Goal: Feedback & Contribution: Contribute content

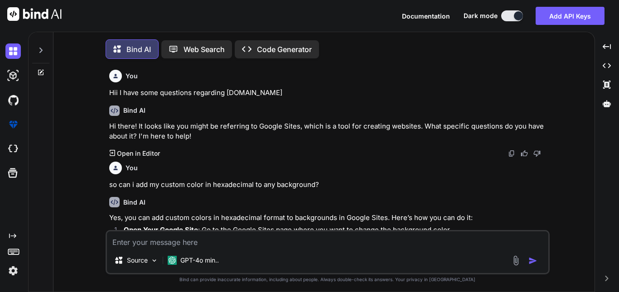
scroll to position [981, 0]
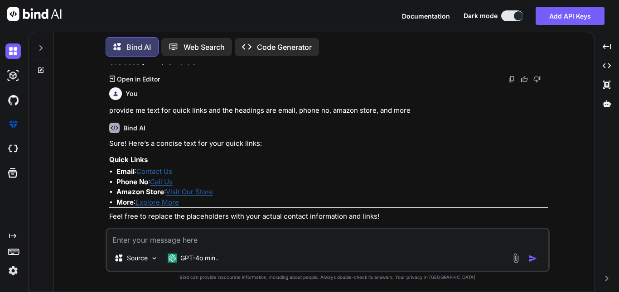
type textarea "o"
type textarea "x"
type textarea "ok"
type textarea "x"
type textarea "oka"
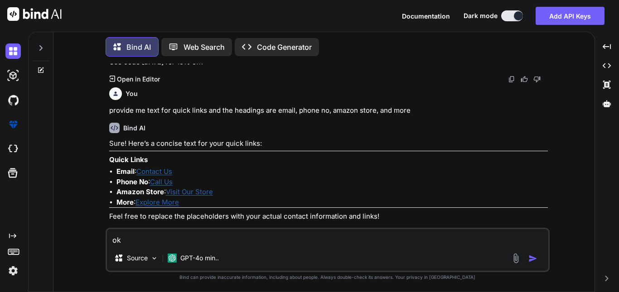
type textarea "x"
type textarea "okay"
type textarea "x"
type textarea "okay"
type textarea "x"
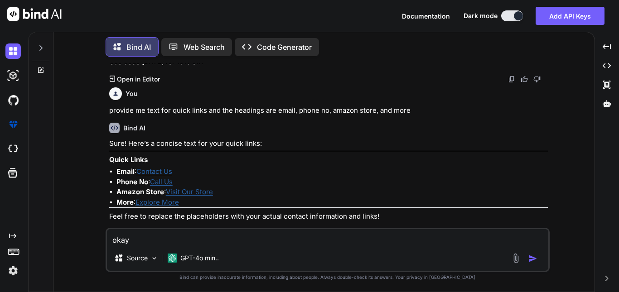
type textarea "okay n"
type textarea "x"
type textarea "okay no"
type textarea "x"
type textarea "okay [PERSON_NAME]"
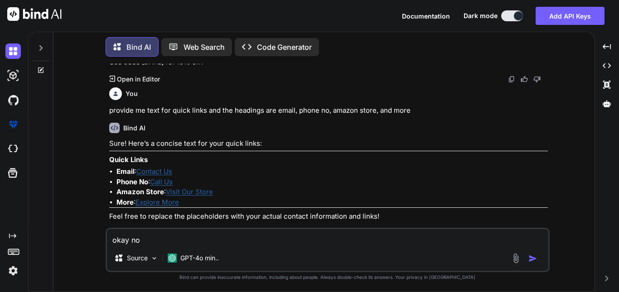
type textarea "x"
type textarea "okay [PERSON_NAME]"
type textarea "x"
type textarea "okay [PERSON_NAME] i"
type textarea "x"
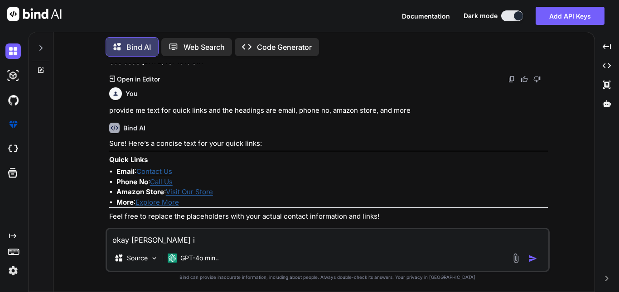
type textarea "okay [PERSON_NAME] i"
type textarea "x"
type textarea "okay [PERSON_NAME] i a"
type textarea "x"
type textarea "okay [PERSON_NAME] i am"
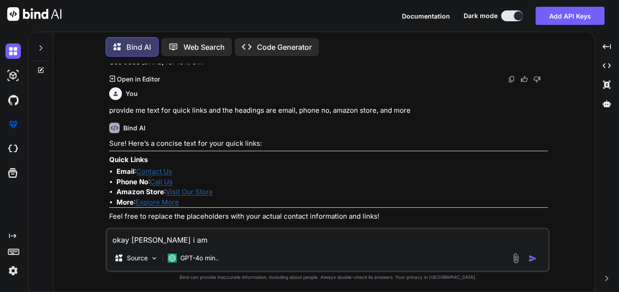
type textarea "x"
type textarea "okay [PERSON_NAME] i am"
type textarea "x"
type textarea "okay [PERSON_NAME] i am a"
type textarea "x"
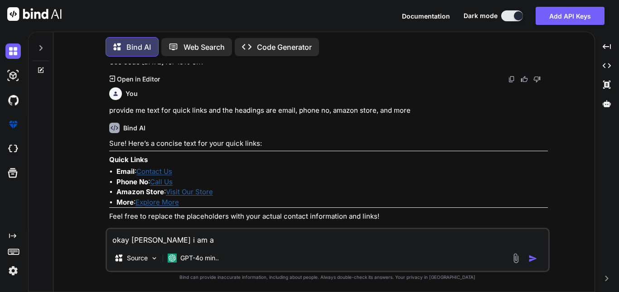
type textarea "okay [PERSON_NAME] i am ad"
type textarea "x"
type textarea "okay [PERSON_NAME] i am add"
type textarea "x"
type textarea "okay [PERSON_NAME] i am addi"
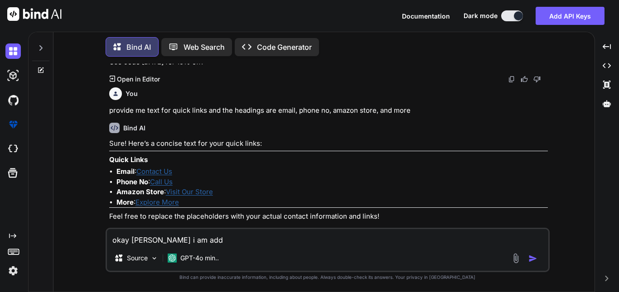
type textarea "x"
type textarea "okay [PERSON_NAME] i am addin"
type textarea "x"
type textarea "okay [PERSON_NAME] i am adding"
type textarea "x"
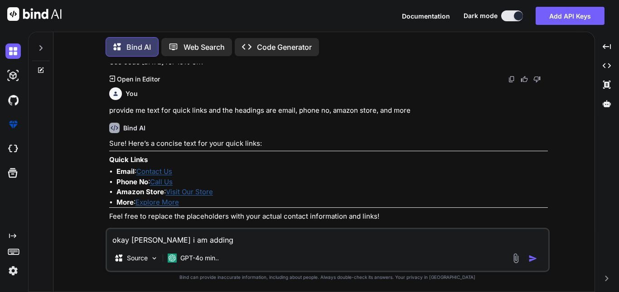
type textarea "okay [PERSON_NAME] i am adding"
type textarea "x"
type textarea "okay [PERSON_NAME] i am adding a"
type textarea "x"
type textarea "okay [PERSON_NAME] i am adding a"
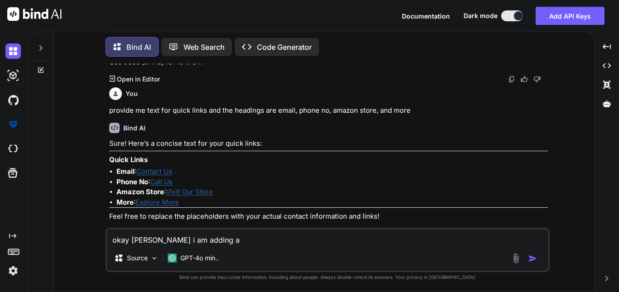
type textarea "x"
type textarea "okay [PERSON_NAME] i am adding a s"
type textarea "x"
type textarea "okay [PERSON_NAME] i am adding a se"
type textarea "x"
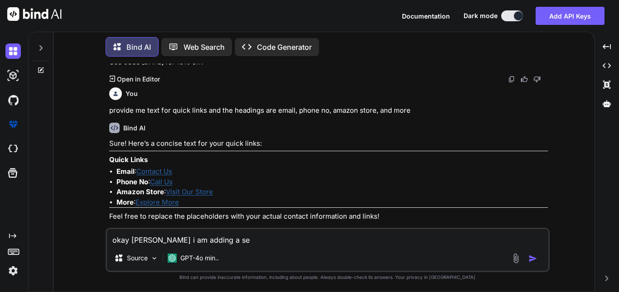
type textarea "okay [PERSON_NAME] i am adding a sec"
type textarea "x"
type textarea "okay [PERSON_NAME] i am adding a sect"
type textarea "x"
type textarea "okay [PERSON_NAME] i am adding a secti"
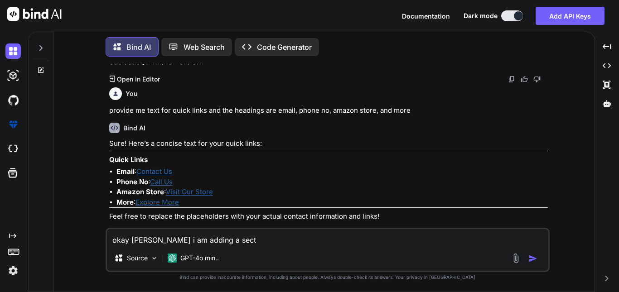
type textarea "x"
type textarea "okay [PERSON_NAME] i am adding a sectio"
type textarea "x"
type textarea "okay [PERSON_NAME] i am adding a section"
type textarea "x"
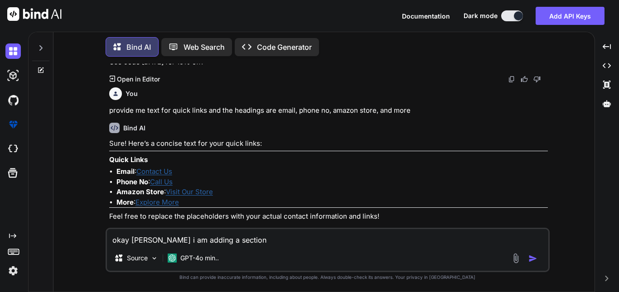
type textarea "okay [PERSON_NAME] i am adding a section"
type textarea "x"
type textarea "okay [PERSON_NAME] i am adding a section l"
type textarea "x"
type textarea "okay [PERSON_NAME] i am adding a section li"
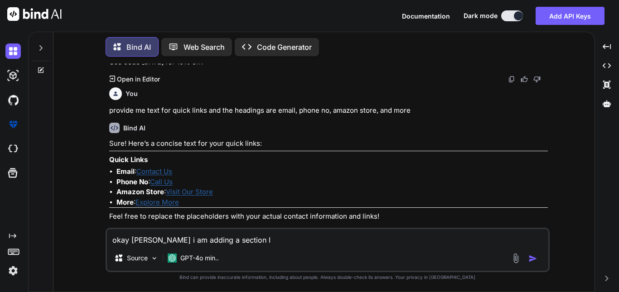
type textarea "x"
type textarea "okay [PERSON_NAME] i am adding a section lik"
type textarea "x"
type textarea "okay [PERSON_NAME] i am adding a section like"
type textarea "x"
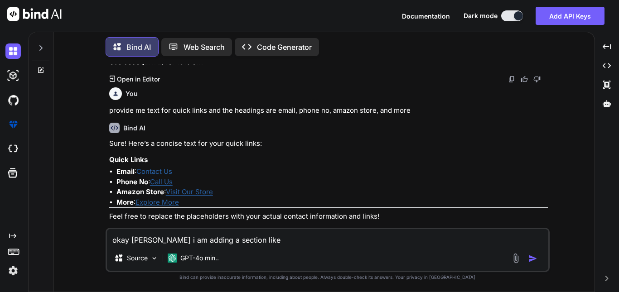
type textarea "okay [PERSON_NAME] i am adding a section like"
type textarea "x"
type textarea "okay [PERSON_NAME] i am adding a section like f"
type textarea "x"
type textarea "okay [PERSON_NAME] i am adding a section like fo"
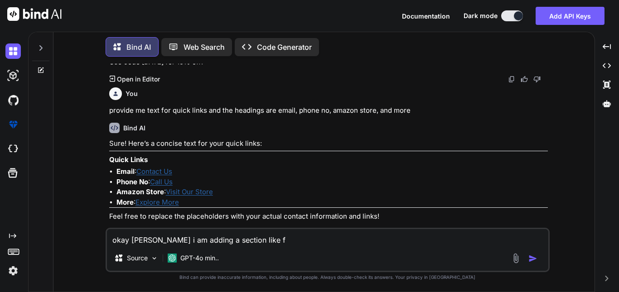
type textarea "x"
type textarea "okay [PERSON_NAME] i am adding a section like for"
type textarea "x"
type textarea "okay [PERSON_NAME] i am adding a section like for"
type textarea "x"
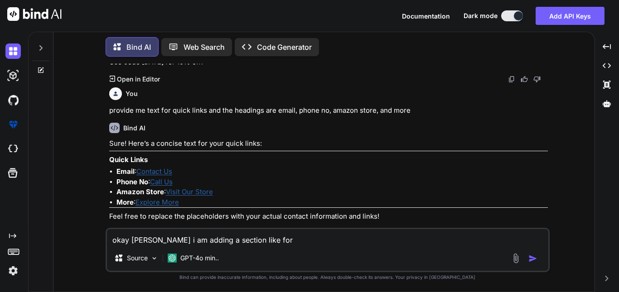
type textarea "okay [PERSON_NAME] i am adding a section like for e"
type textarea "x"
type textarea "okay [PERSON_NAME] i am adding a section like for en"
type textarea "x"
type textarea "okay [PERSON_NAME] i am adding a section like for enq"
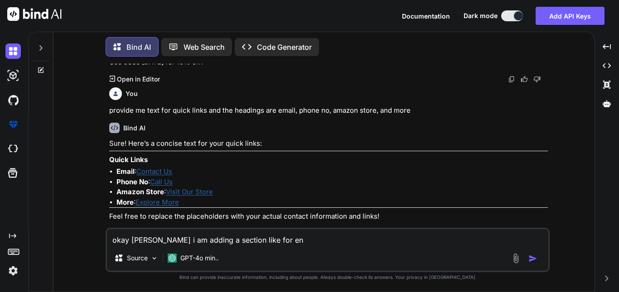
type textarea "x"
type textarea "okay [PERSON_NAME] i am adding a section like for enqu"
type textarea "x"
type textarea "okay [PERSON_NAME] i am adding a section like for enqui"
type textarea "x"
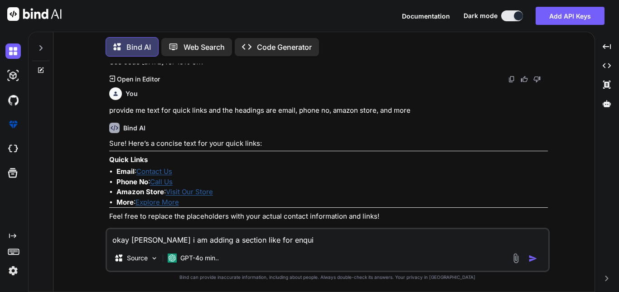
type textarea "okay [PERSON_NAME] i am adding a section like for enquir"
type textarea "x"
type textarea "okay [PERSON_NAME] i am adding a section like for enquiry"
type textarea "x"
type textarea "okay [PERSON_NAME] i am adding a section like for enquiry"
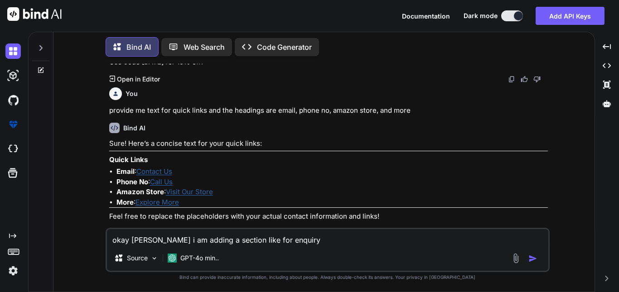
type textarea "x"
type textarea "okay [PERSON_NAME] i am adding a section like for enquiry -"
type textarea "x"
type textarea "okay [PERSON_NAME] i am adding a section like for enquiry -"
type textarea "x"
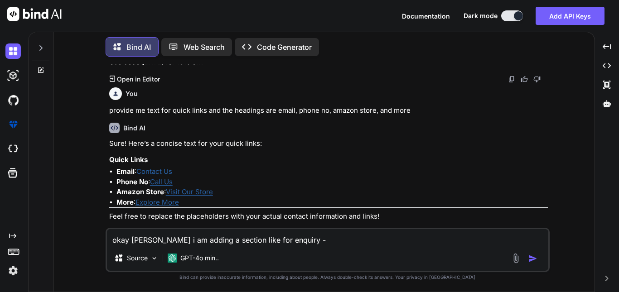
type textarea "okay [PERSON_NAME] i am adding a section like for enquiry - t"
type textarea "x"
type textarea "okay [PERSON_NAME] i am adding a section like for enquiry - te"
type textarea "x"
type textarea "okay [PERSON_NAME] i am adding a section like for enquiry - tel"
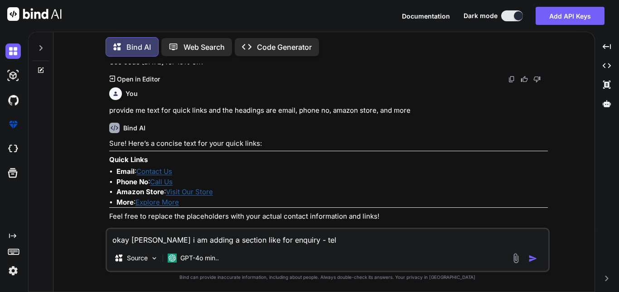
type textarea "x"
type textarea "okay [PERSON_NAME] i am adding a section like for enquiry - tell"
type textarea "x"
type textarea "okay [PERSON_NAME] i am adding a section like for enquiry - tell"
type textarea "x"
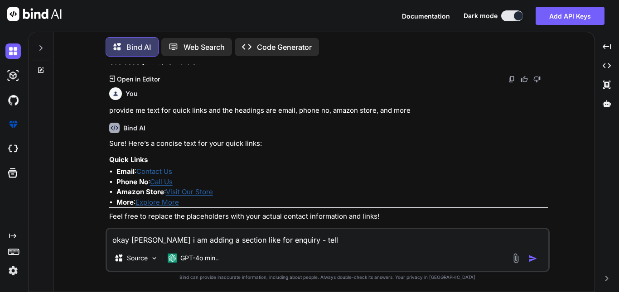
type textarea "okay [PERSON_NAME] i am adding a section like for enquiry - tell m"
type textarea "x"
type textarea "okay [PERSON_NAME] i am adding a section like for enquiry - tell me"
type textarea "x"
type textarea "okay [PERSON_NAME] i am adding a section like for enquiry - tell me"
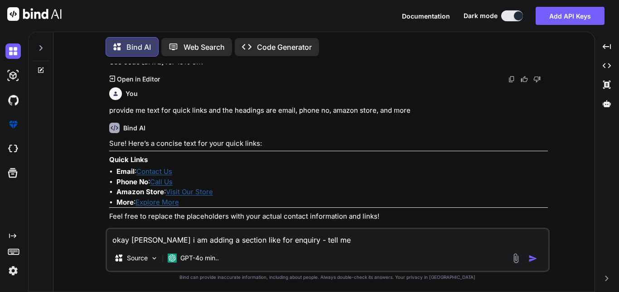
type textarea "x"
type textarea "okay [PERSON_NAME] i am adding a section like for enquiry - tell me a"
type textarea "x"
type textarea "okay [PERSON_NAME] i am adding a section like for enquiry - tell me a"
type textarea "x"
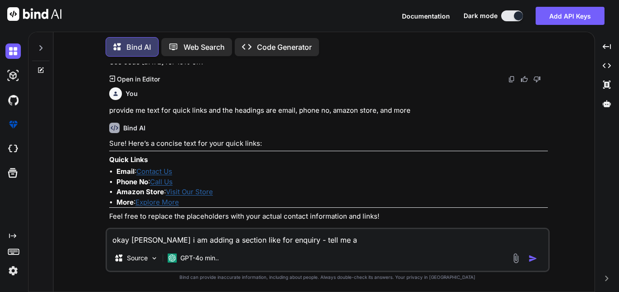
type textarea "okay [PERSON_NAME] i am adding a section like for enquiry - tell me a s"
type textarea "x"
type textarea "okay [PERSON_NAME] i am adding a section like for enquiry - tell me a sm"
type textarea "x"
type textarea "okay [PERSON_NAME] i am adding a section like for enquiry - tell me a sma"
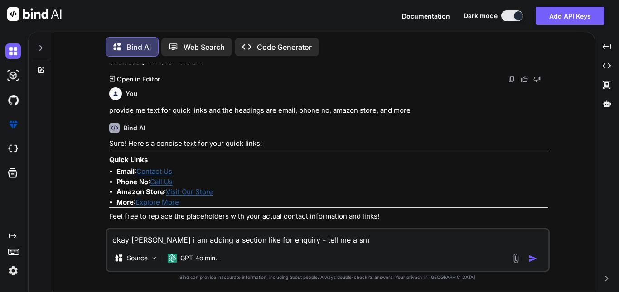
type textarea "x"
type textarea "okay [PERSON_NAME] i am adding a section like for enquiry - tell me a smal"
type textarea "x"
type textarea "okay [PERSON_NAME] i am adding a section like for enquiry - tell me a small"
type textarea "x"
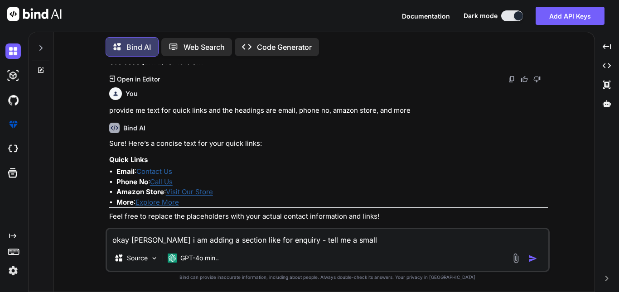
type textarea "okay [PERSON_NAME] i am adding a section like for enquiry - tell me a small"
type textarea "x"
type textarea "okay [PERSON_NAME] i am adding a section like for enquiry - tell me a small d"
type textarea "x"
type textarea "okay [PERSON_NAME] i am adding a section like for enquiry - tell me a small de"
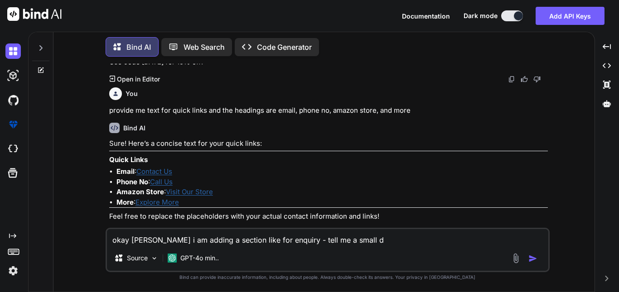
type textarea "x"
type textarea "okay [PERSON_NAME] i am adding a section like for enquiry - tell me a small des"
type textarea "x"
type textarea "okay [PERSON_NAME] i am adding a section like for enquiry - tell me a small desc"
type textarea "x"
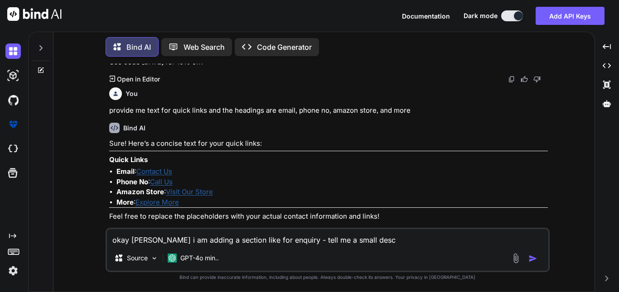
type textarea "okay [PERSON_NAME] i am adding a section like for enquiry - tell me a small des…"
type textarea "x"
type textarea "okay [PERSON_NAME] i am adding a section like for enquiry - tell me a small des…"
type textarea "x"
type textarea "okay [PERSON_NAME] i am adding a section like for enquiry - tell me a small des…"
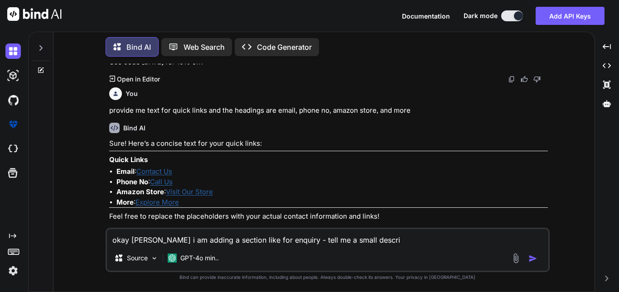
type textarea "x"
type textarea "okay [PERSON_NAME] i am adding a section like for enquiry - tell me a small des…"
type textarea "x"
type textarea "okay [PERSON_NAME] i am adding a section like for enquiry - tell me a small des…"
type textarea "x"
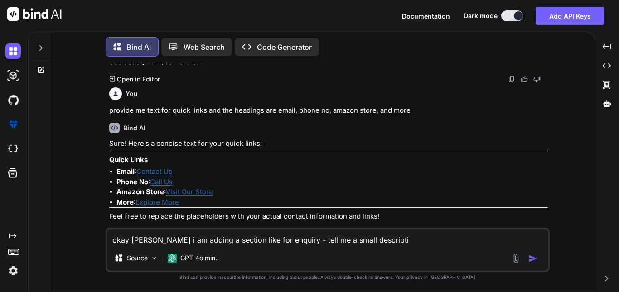
type textarea "okay [PERSON_NAME] i am adding a section like for enquiry - tell me a small des…"
type textarea "x"
type textarea "okay [PERSON_NAME] i am adding a section like for enquiry - tell me a small des…"
type textarea "x"
type textarea "okay [PERSON_NAME] i am adding a section like for enquiry - tell me a small des…"
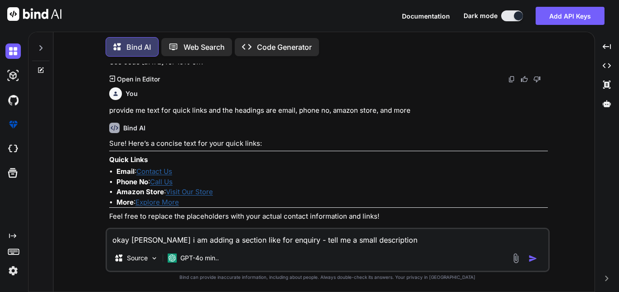
type textarea "x"
type textarea "okay [PERSON_NAME] i am adding a section like for enquiry - tell me a small des…"
type textarea "x"
type textarea "okay [PERSON_NAME] i am adding a section like for enquiry - tell me a small des…"
type textarea "x"
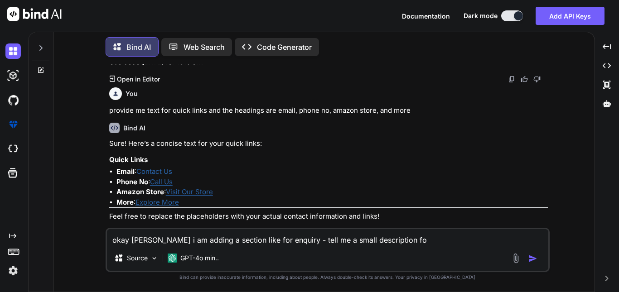
type textarea "okay [PERSON_NAME] i am adding a section like for enquiry - tell me a small des…"
type textarea "x"
type textarea "okay [PERSON_NAME] i am adding a section like for enquiry - tell me a small des…"
type textarea "x"
type textarea "okay [PERSON_NAME] i am adding a section like for enquiry - tell me a small des…"
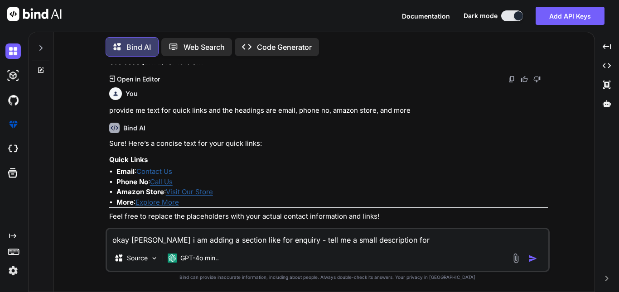
type textarea "x"
type textarea "okay [PERSON_NAME] i am adding a section like for enquiry - tell me a small des…"
type textarea "x"
type textarea "okay [PERSON_NAME] i am adding a section like for enquiry - tell me a small des…"
type textarea "x"
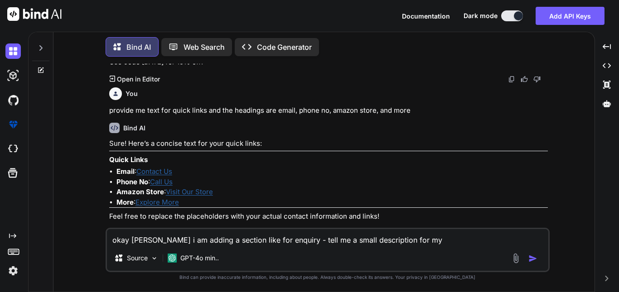
type textarea "okay [PERSON_NAME] i am adding a section like for enquiry - tell me a small des…"
type textarea "x"
type textarea "okay [PERSON_NAME] i am adding a section like for enquiry - tell me a small des…"
type textarea "x"
type textarea "okay [PERSON_NAME] i am adding a section like for enquiry - tell me a small des…"
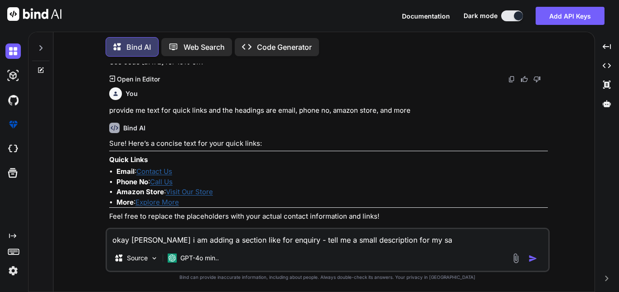
type textarea "x"
type textarea "okay [PERSON_NAME] i am adding a section like for enquiry - tell me a small des…"
type textarea "x"
type textarea "okay [PERSON_NAME] i am adding a section like for enquiry - tell me a small des…"
type textarea "x"
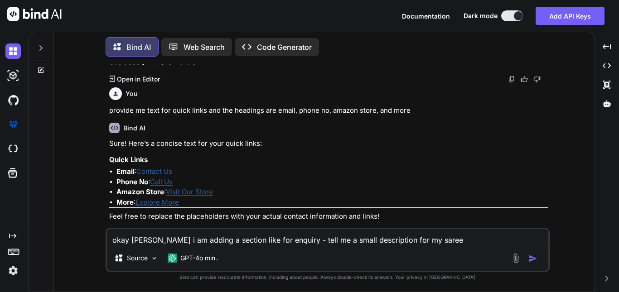
type textarea "okay [PERSON_NAME] i am adding a section like for enquiry - tell me a small des…"
type textarea "x"
type textarea "okay [PERSON_NAME] i am adding a section like for enquiry - tell me a small des…"
type textarea "x"
type textarea "okay [PERSON_NAME] i am adding a section like for enquiry - tell me a small des…"
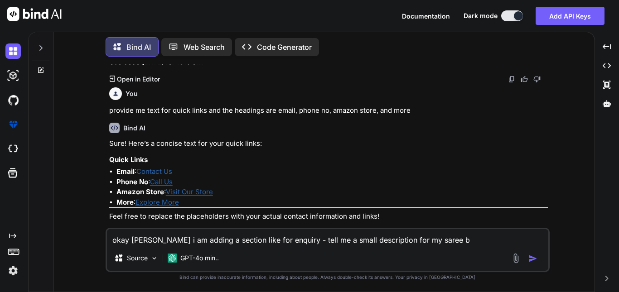
type textarea "x"
type textarea "okay [PERSON_NAME] i am adding a section like for enquiry - tell me a small des…"
type textarea "x"
type textarea "okay [PERSON_NAME] i am adding a section like for enquiry - tell me a small des…"
type textarea "x"
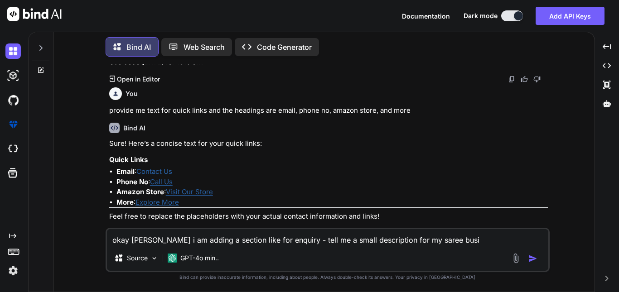
type textarea "okay [PERSON_NAME] i am adding a section like for enquiry - tell me a small des…"
type textarea "x"
type textarea "okay [PERSON_NAME] i am adding a section like for enquiry - tell me a small des…"
type textarea "x"
type textarea "okay [PERSON_NAME] i am adding a section like for enquiry - tell me a small des…"
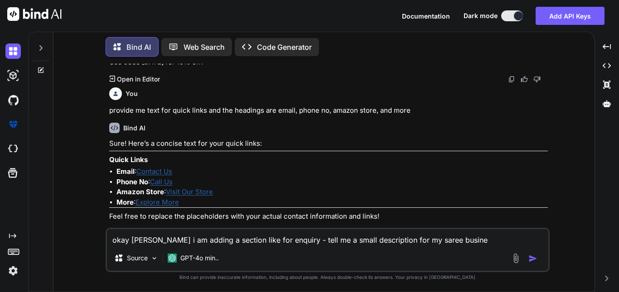
type textarea "x"
type textarea "okay [PERSON_NAME] i am adding a section like for enquiry - tell me a small des…"
type textarea "x"
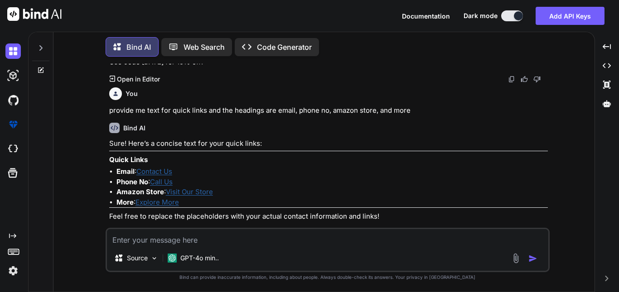
scroll to position [1077, 0]
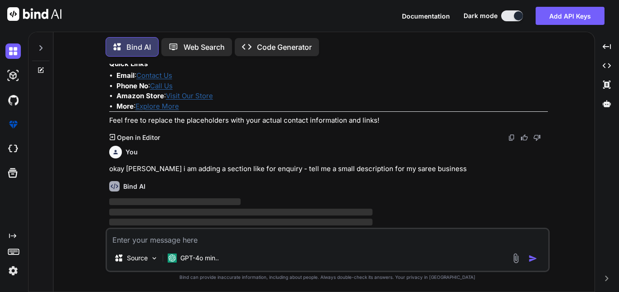
type textarea "x"
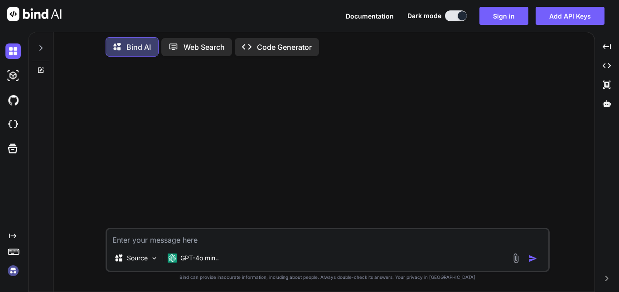
click at [455, 242] on textarea "okay [PERSON_NAME] i am adding a section like for enquiry - tell me a small des…" at bounding box center [328, 237] width 442 height 16
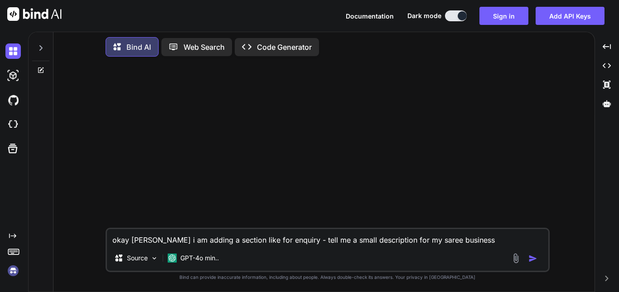
click at [358, 175] on div at bounding box center [328, 146] width 443 height 164
click at [506, 19] on button "Sign in" at bounding box center [504, 16] width 49 height 18
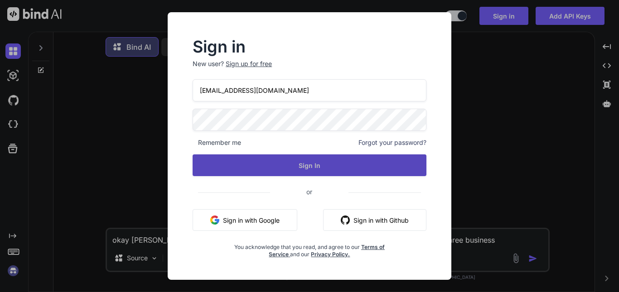
click at [284, 165] on button "Sign In" at bounding box center [310, 166] width 234 height 22
click at [307, 161] on button "Sign In" at bounding box center [310, 166] width 234 height 22
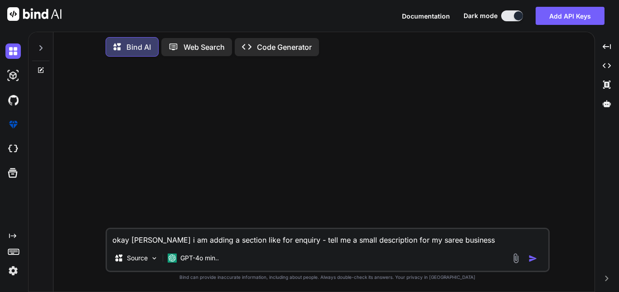
click at [532, 258] on img "button" at bounding box center [533, 258] width 9 height 9
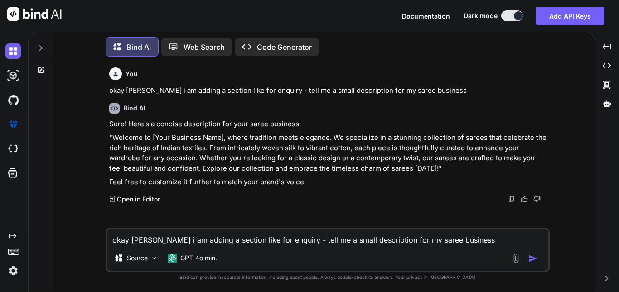
click at [156, 237] on textarea "okay [PERSON_NAME] i am adding a section like for enquiry - tell me a small des…" at bounding box center [328, 237] width 442 height 16
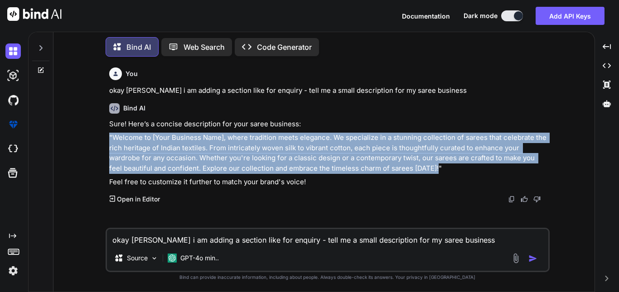
drag, startPoint x: 390, startPoint y: 168, endPoint x: 85, endPoint y: 137, distance: 307.2
click at [85, 137] on div "You okay [PERSON_NAME] i am adding a section like for enquiry - tell me a small…" at bounding box center [328, 178] width 534 height 228
copy p ""Welcome to [Your Business Name], where tradition meets elegance. We specialize…"
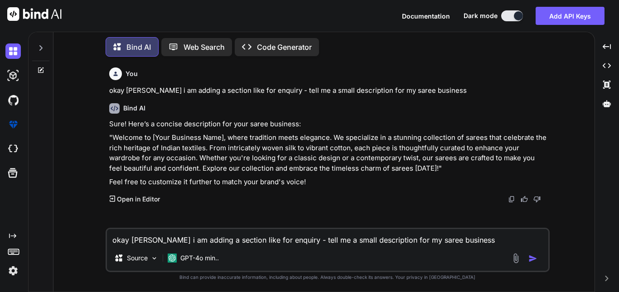
click at [181, 236] on textarea "okay [PERSON_NAME] i am adding a section like for enquiry - tell me a small des…" at bounding box center [328, 237] width 442 height 16
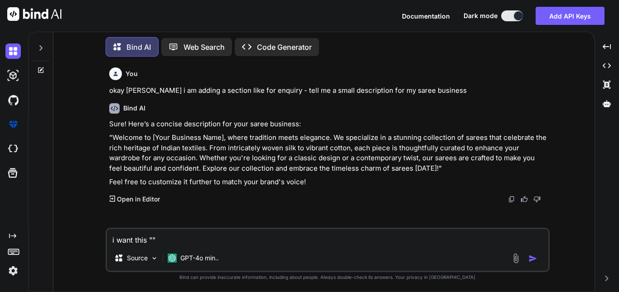
paste textarea "Welcome to [Your Business Name], where tradition meets elegance. We specialize …"
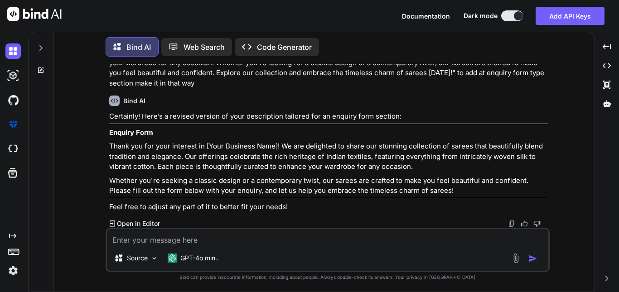
scroll to position [189, 0]
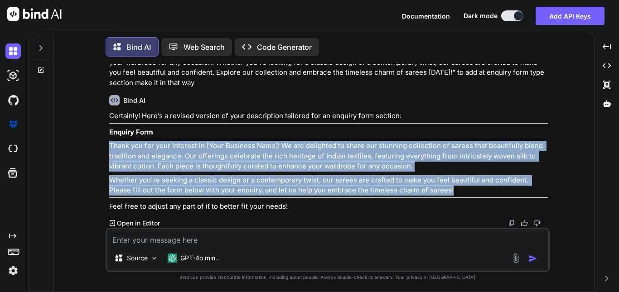
drag, startPoint x: 109, startPoint y: 145, endPoint x: 460, endPoint y: 194, distance: 354.8
click at [460, 194] on div "Certainly! Here’s a revised version of your description tailored for an enquiry…" at bounding box center [328, 161] width 439 height 101
copy div "Thank you for your interest in [Your Business Name]! We are delighted to share …"
click at [234, 233] on textarea at bounding box center [328, 237] width 442 height 16
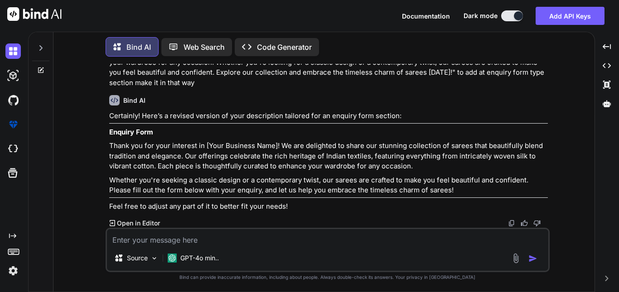
paste textarea "Thank you for your interest in [Your Business Name]! We are delighted to share …"
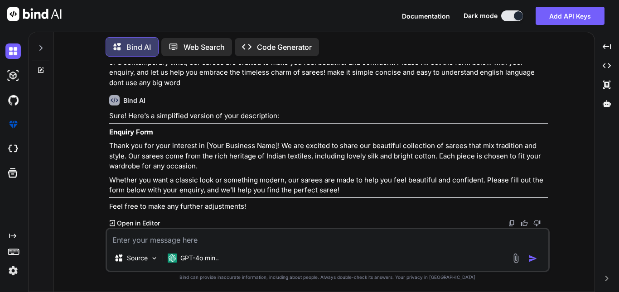
scroll to position [412, 0]
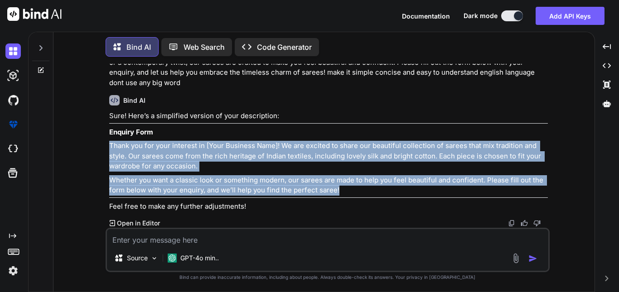
drag, startPoint x: 110, startPoint y: 143, endPoint x: 346, endPoint y: 190, distance: 241.0
click at [346, 190] on div "Sure! Here’s a simplified version of your description: Enquiry Form Thank you f…" at bounding box center [328, 161] width 439 height 101
copy div "Thank you for your interest in [Your Business Name]! We are excited to share ou…"
click at [248, 160] on p "Thank you for your interest in [Your Business Name]! We are excited to share ou…" at bounding box center [328, 156] width 439 height 31
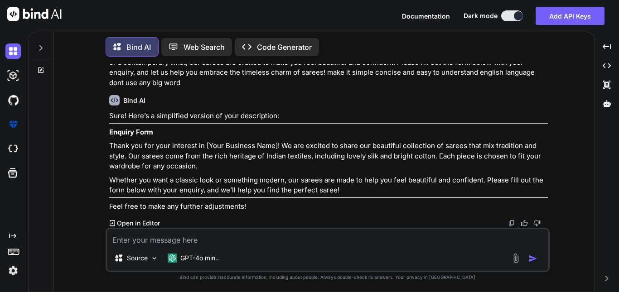
click at [187, 245] on textarea at bounding box center [328, 237] width 442 height 16
paste textarea "Click for enquiry your fit"
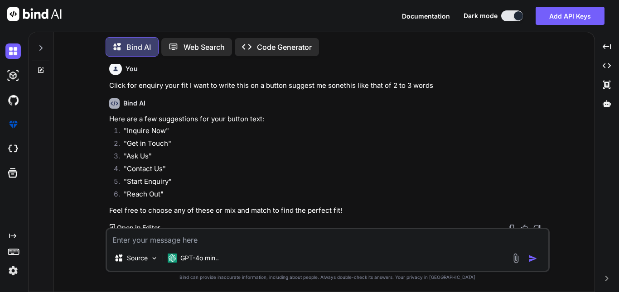
scroll to position [585, 0]
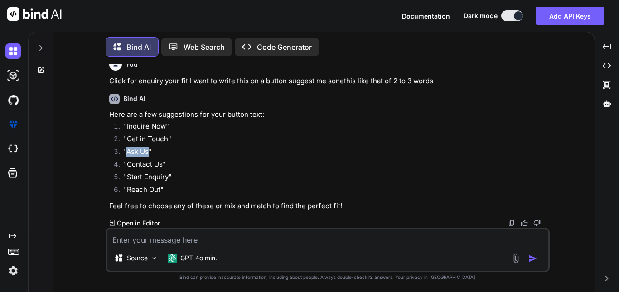
drag, startPoint x: 149, startPoint y: 152, endPoint x: 126, endPoint y: 152, distance: 22.7
click at [126, 152] on li ""Ask Us"" at bounding box center [333, 153] width 432 height 13
copy li "Ask Us"
click at [190, 151] on li ""Ask Us"" at bounding box center [333, 153] width 432 height 13
click at [219, 237] on textarea at bounding box center [328, 237] width 442 height 16
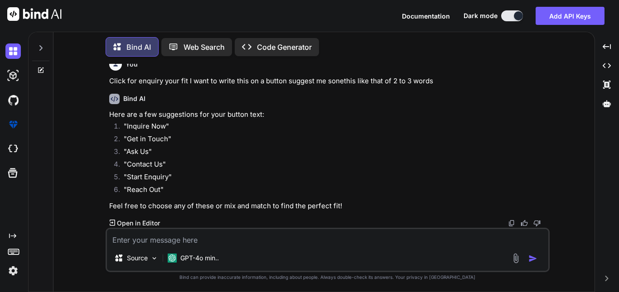
scroll to position [692, 0]
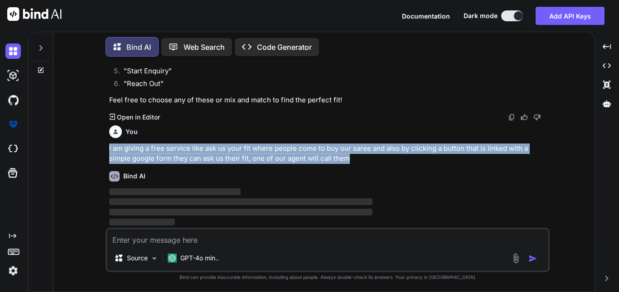
drag, startPoint x: 347, startPoint y: 160, endPoint x: 107, endPoint y: 149, distance: 240.6
click at [107, 149] on div "You okay [PERSON_NAME] i am adding a section like for enquiry - tell me a small…" at bounding box center [328, 146] width 443 height 164
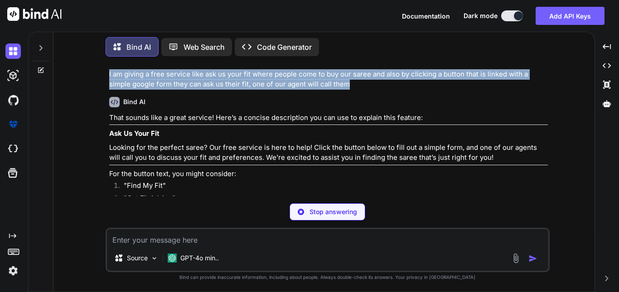
scroll to position [767, 0]
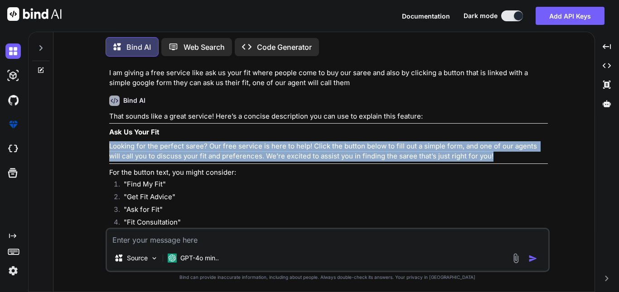
drag, startPoint x: 109, startPoint y: 145, endPoint x: 481, endPoint y: 158, distance: 372.1
click at [481, 158] on p "Looking for the perfect saree? Our free service is here to help! Click the butt…" at bounding box center [328, 151] width 439 height 20
copy p "Looking for the perfect saree? Our free service is here to help! Click the butt…"
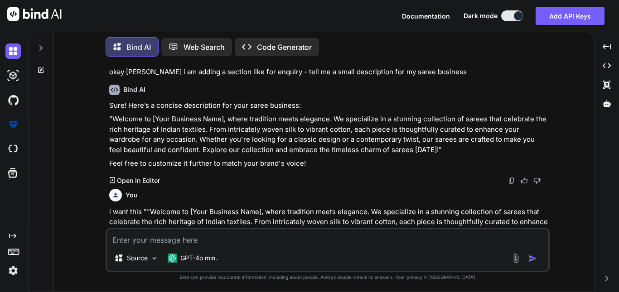
scroll to position [0, 0]
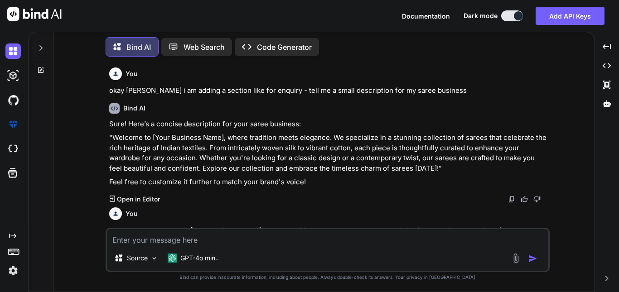
click at [154, 238] on textarea at bounding box center [328, 237] width 442 height 16
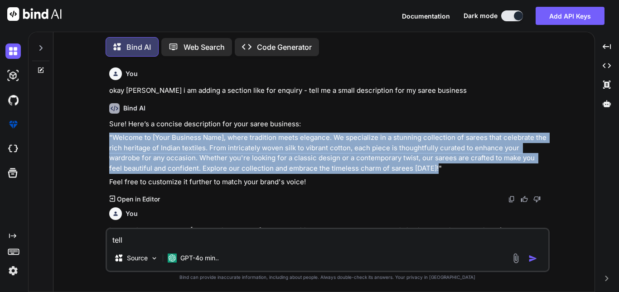
drag, startPoint x: 394, startPoint y: 170, endPoint x: 90, endPoint y: 136, distance: 306.2
click at [90, 136] on div "You okay [PERSON_NAME] i am adding a section like for enquiry - tell me a small…" at bounding box center [328, 178] width 534 height 228
copy p ""Welcome to [Your Business Name], where tradition meets elegance. We specialize…"
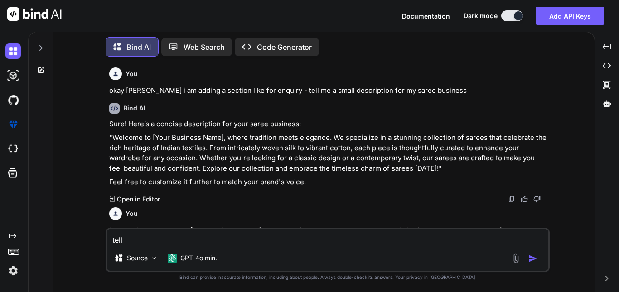
click at [187, 244] on textarea "tell" at bounding box center [328, 237] width 442 height 16
paste textarea ""Welcome to [Your Business Name], where tradition meets elegance. We specialize…"
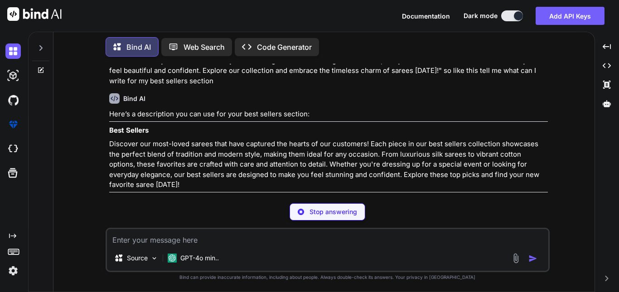
scroll to position [1022, 0]
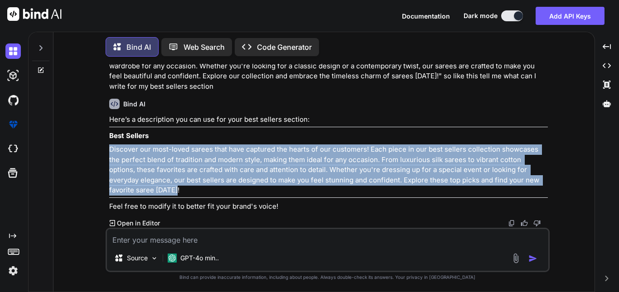
drag, startPoint x: 108, startPoint y: 146, endPoint x: 155, endPoint y: 193, distance: 65.7
click at [155, 193] on div "You okay [PERSON_NAME] i am adding a section like for enquiry - tell me a small…" at bounding box center [328, 146] width 443 height 164
copy p "Discover our most-loved sarees that have captured the hearts of our customers! …"
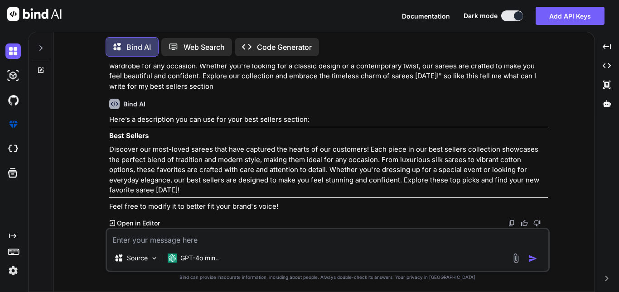
click at [344, 127] on hr at bounding box center [328, 127] width 439 height 0
click at [153, 239] on textarea at bounding box center [328, 237] width 442 height 16
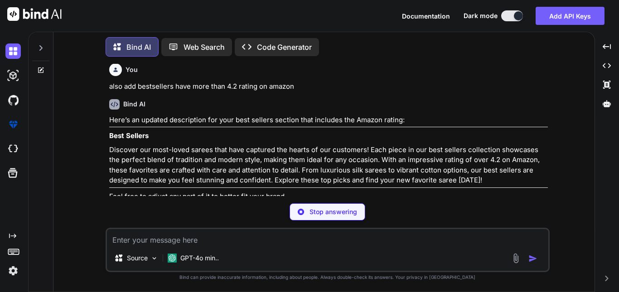
scroll to position [1180, 0]
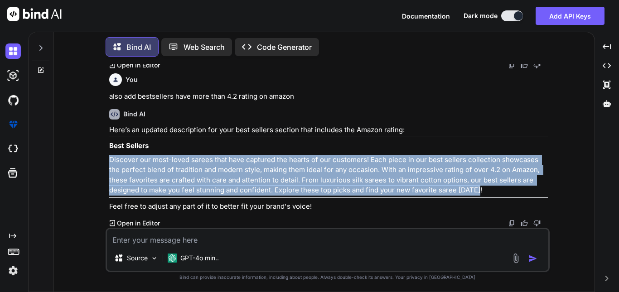
drag, startPoint x: 445, startPoint y: 191, endPoint x: 96, endPoint y: 151, distance: 351.9
click at [96, 151] on div "You okay [PERSON_NAME] i am adding a section like for enquiry - tell me a small…" at bounding box center [328, 178] width 534 height 228
copy p "Discover our most-loved sarees that have captured the hearts of our customers! …"
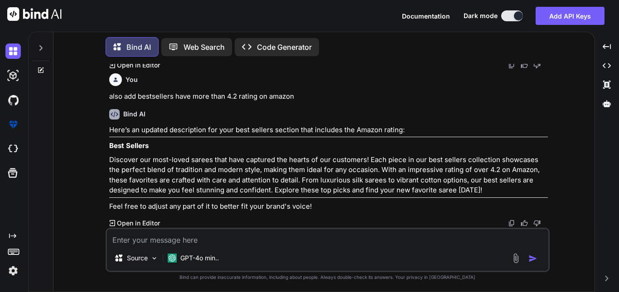
click at [209, 237] on textarea at bounding box center [328, 237] width 442 height 16
paste textarea "This is one of the most selling item of ours that matches on every occasion"
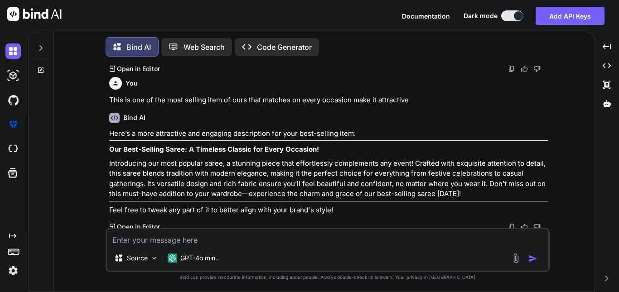
scroll to position [1338, 0]
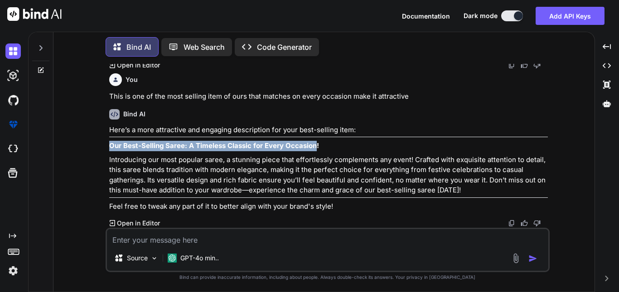
drag, startPoint x: 317, startPoint y: 146, endPoint x: 107, endPoint y: 144, distance: 209.1
click at [107, 144] on div "You okay [PERSON_NAME] i am adding a section like for enquiry - tell me a small…" at bounding box center [328, 146] width 443 height 164
copy strong "Our Best-Selling Saree: A Timeless Classic for Every Occasion"
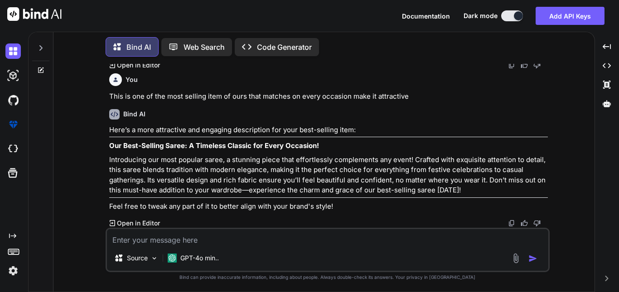
click at [357, 147] on p "Our Best-Selling Saree: A Timeless Classic for Every Occasion!" at bounding box center [328, 146] width 439 height 10
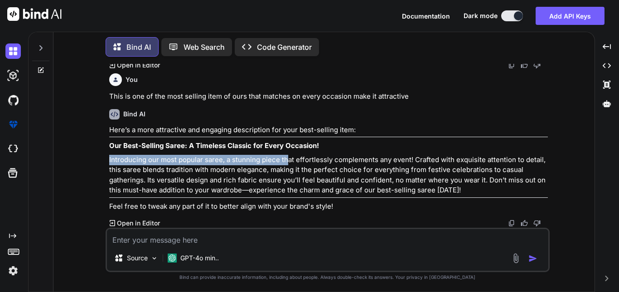
drag, startPoint x: 107, startPoint y: 160, endPoint x: 288, endPoint y: 160, distance: 180.9
click at [288, 160] on div "You okay [PERSON_NAME] i am adding a section like for enquiry - tell me a small…" at bounding box center [328, 178] width 444 height 228
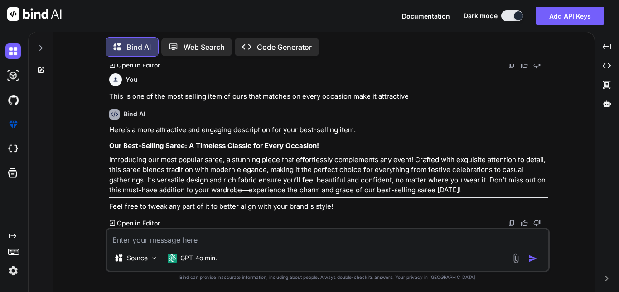
click at [171, 241] on textarea at bounding box center [328, 237] width 442 height 16
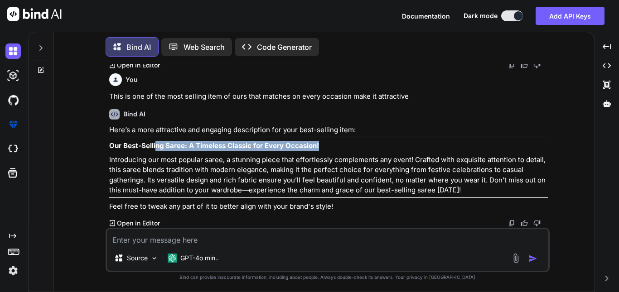
drag, startPoint x: 324, startPoint y: 147, endPoint x: 100, endPoint y: 146, distance: 223.6
click at [100, 146] on div "You okay [PERSON_NAME] i am adding a section like for enquiry - tell me a small…" at bounding box center [328, 178] width 534 height 228
copy strong "Our Best-Selling Saree: A Timeless Classic for Every Occasion!"
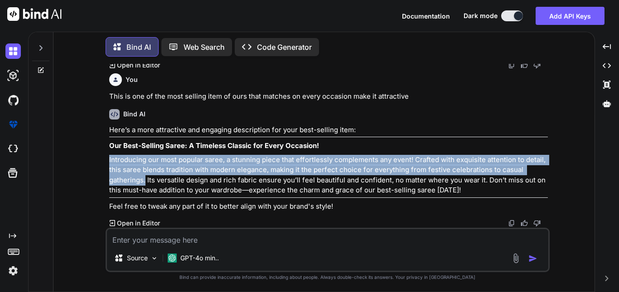
drag, startPoint x: 109, startPoint y: 159, endPoint x: 145, endPoint y: 177, distance: 40.8
click at [145, 177] on p "Introducing our most popular saree, a stunning piece that effortlessly compleme…" at bounding box center [328, 175] width 439 height 41
click at [240, 200] on div "Here’s a more attractive and engaging description for your best-selling item: O…" at bounding box center [328, 168] width 439 height 87
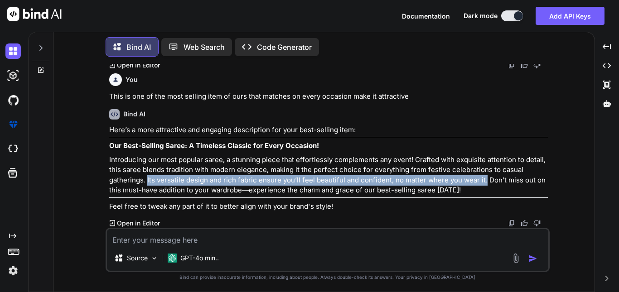
drag, startPoint x: 485, startPoint y: 180, endPoint x: 147, endPoint y: 178, distance: 338.3
click at [147, 178] on p "Introducing our most popular saree, a stunning piece that effortlessly compleme…" at bounding box center [328, 175] width 439 height 41
click at [166, 176] on p "Introducing our most popular saree, a stunning piece that effortlessly compleme…" at bounding box center [328, 175] width 439 height 41
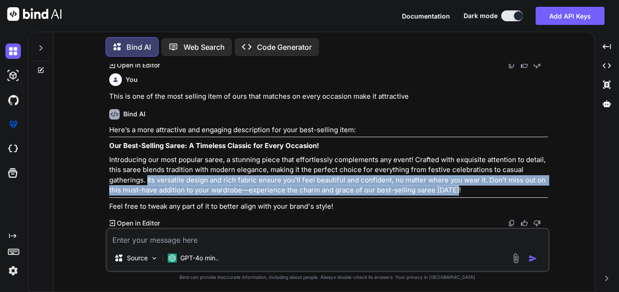
drag, startPoint x: 147, startPoint y: 180, endPoint x: 469, endPoint y: 189, distance: 322.6
click at [469, 189] on p "Introducing our most popular saree, a stunning piece that effortlessly compleme…" at bounding box center [328, 175] width 439 height 41
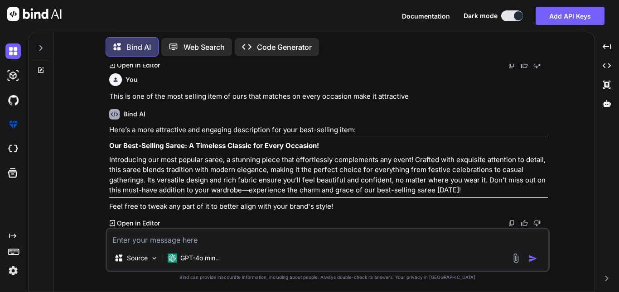
click at [159, 241] on textarea at bounding box center [328, 237] width 442 height 16
paste textarea "Insert button Buy Now Page: About"
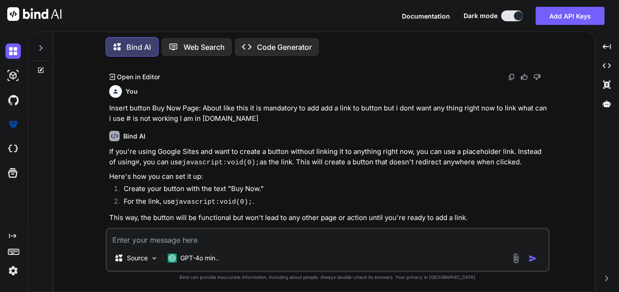
scroll to position [1495, 0]
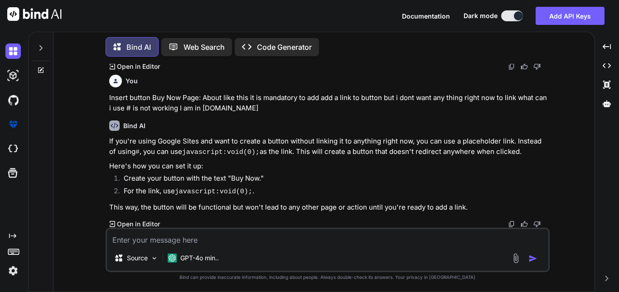
drag, startPoint x: 177, startPoint y: 191, endPoint x: 235, endPoint y: 191, distance: 58.0
click at [235, 191] on code "javascript:void(0);" at bounding box center [214, 192] width 78 height 8
drag, startPoint x: 243, startPoint y: 190, endPoint x: 176, endPoint y: 190, distance: 66.7
click at [176, 190] on code "javascript:void(0);" at bounding box center [214, 192] width 78 height 8
